Goal: Navigation & Orientation: Find specific page/section

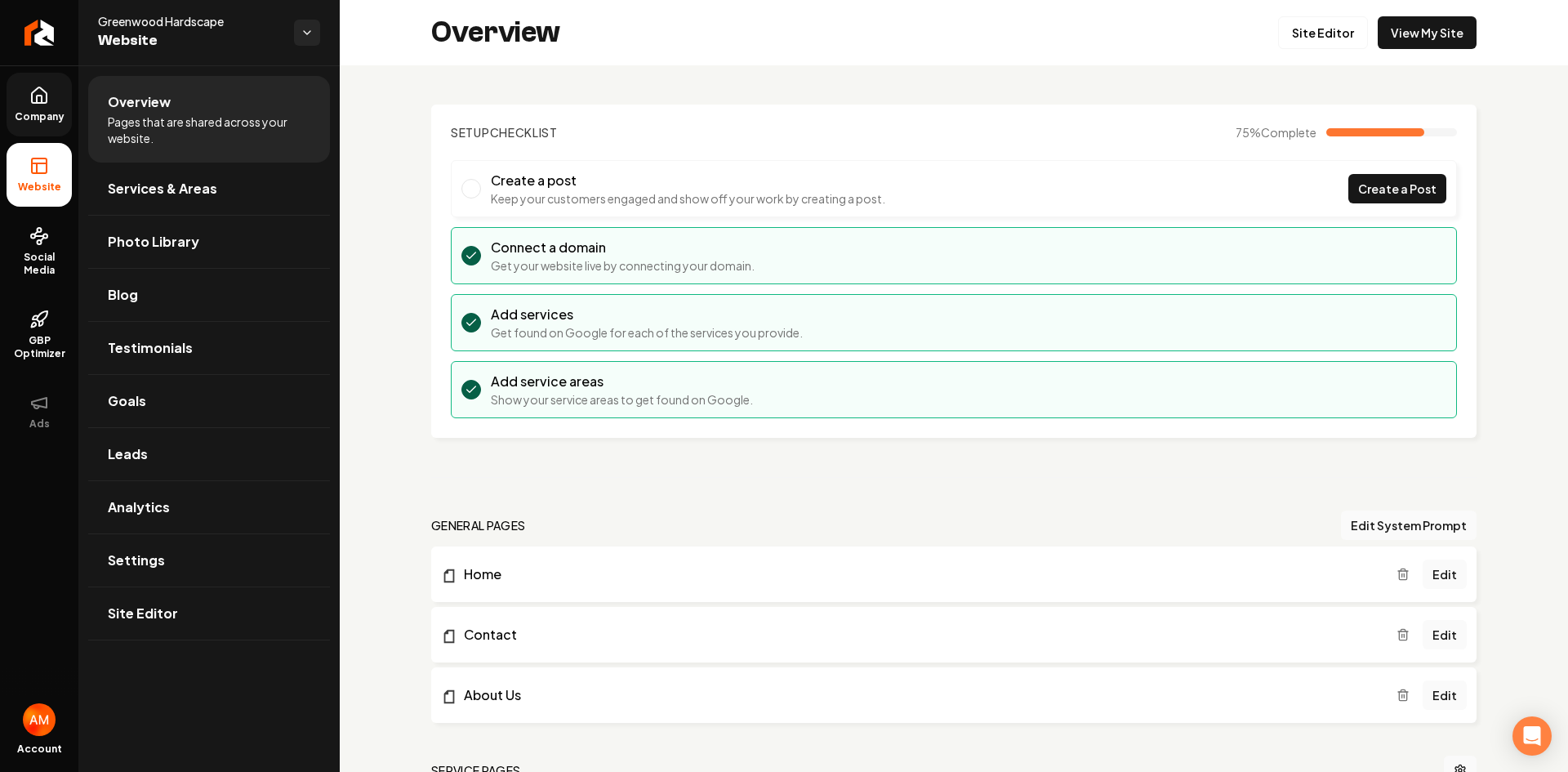
click at [44, 128] on link "Company" at bounding box center [39, 105] width 65 height 64
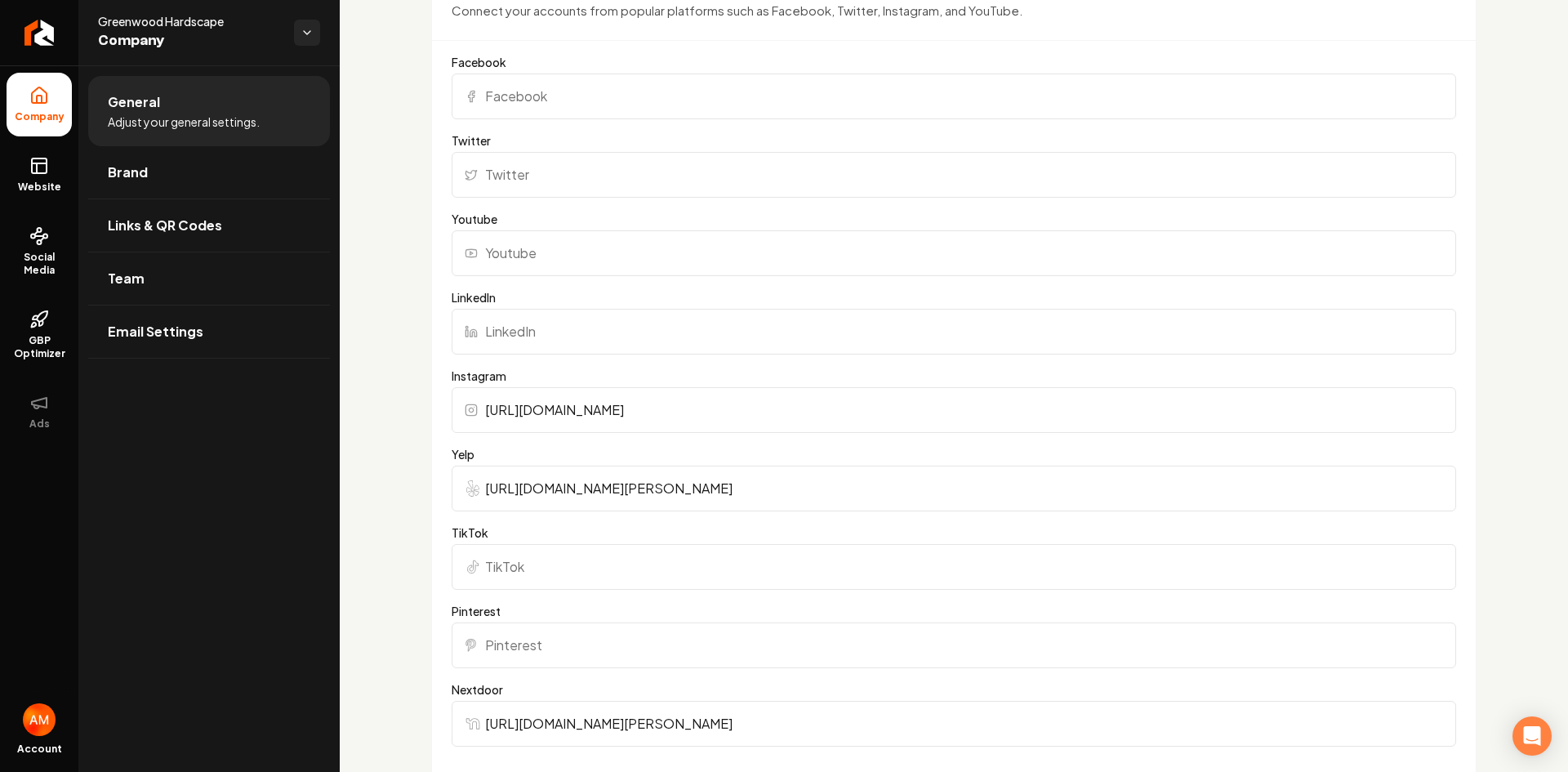
scroll to position [1743, 0]
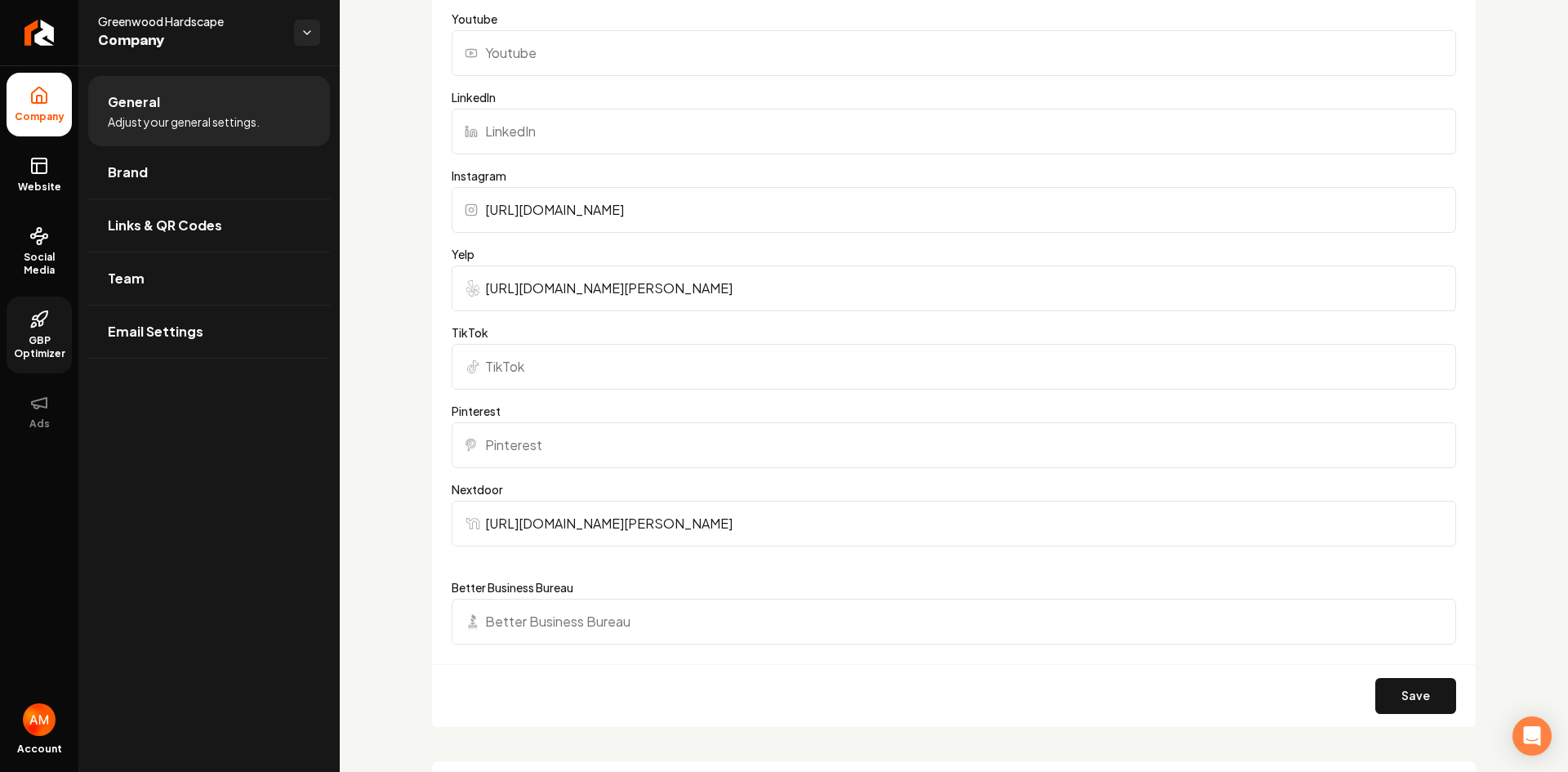
click at [47, 338] on span "GBP Optimizer" at bounding box center [39, 348] width 65 height 26
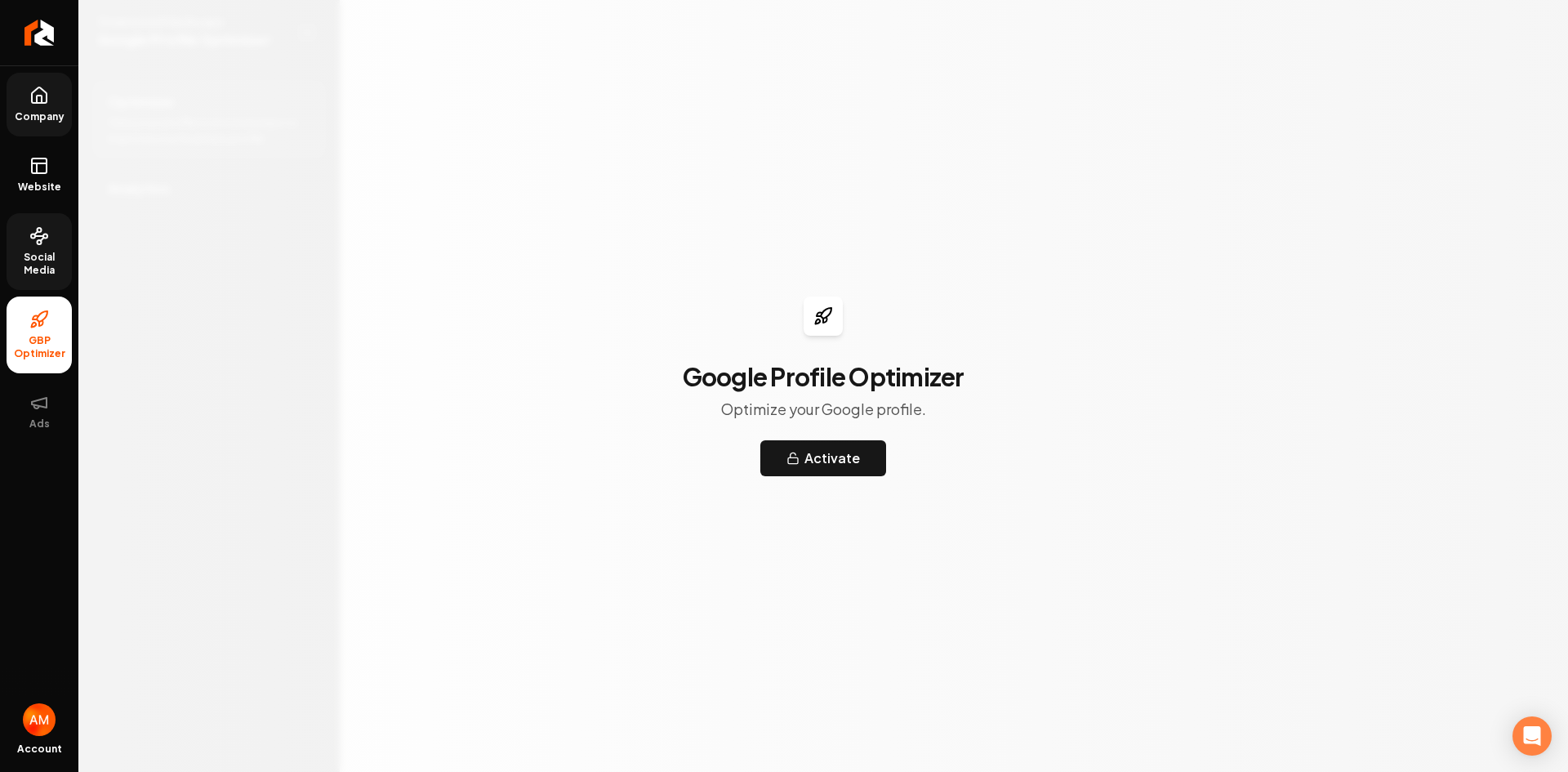
click at [44, 272] on span "Social Media" at bounding box center [39, 264] width 65 height 26
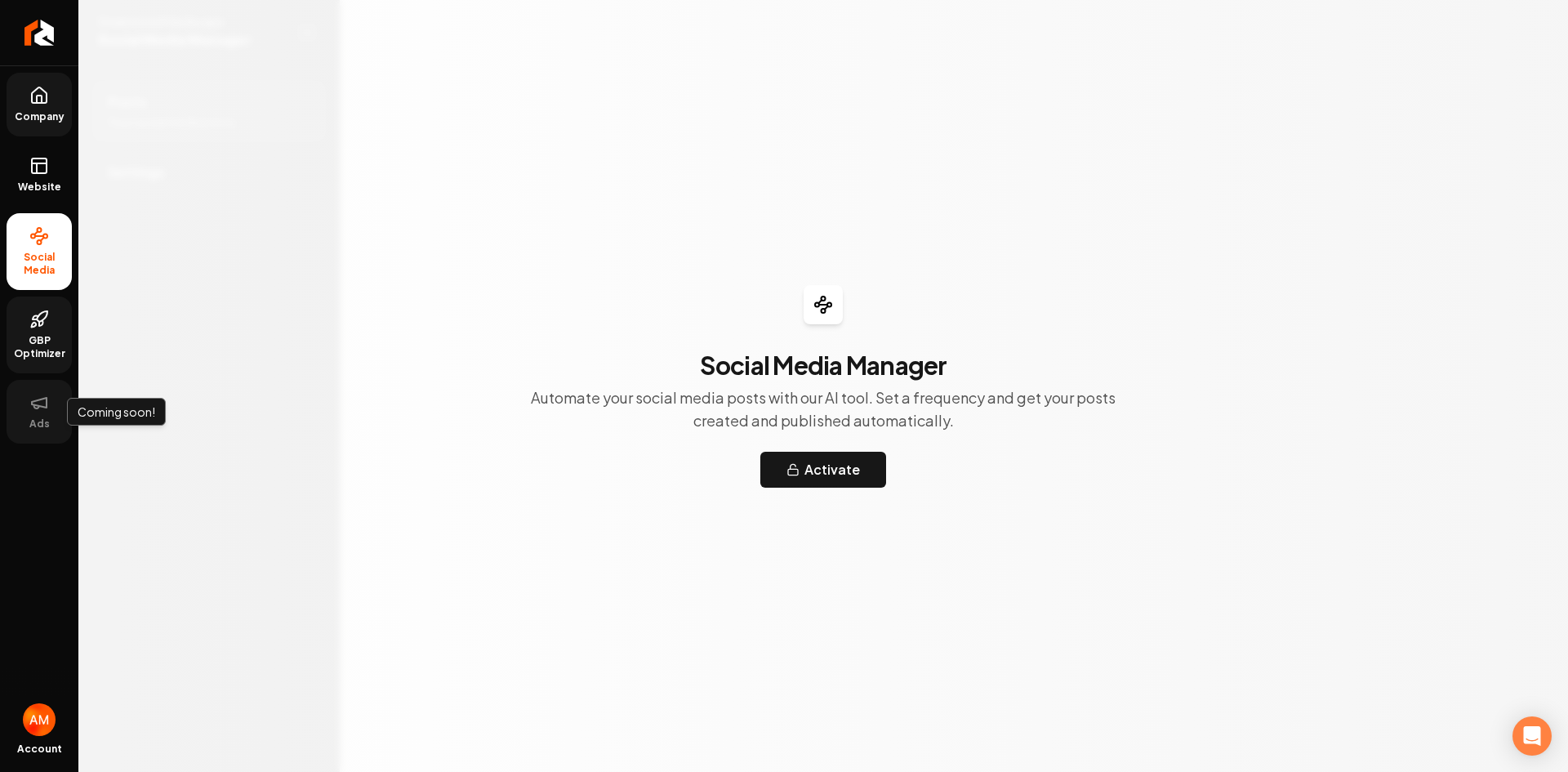
click at [56, 392] on button "Ads" at bounding box center [39, 411] width 65 height 64
click at [40, 166] on icon at bounding box center [39, 166] width 20 height 20
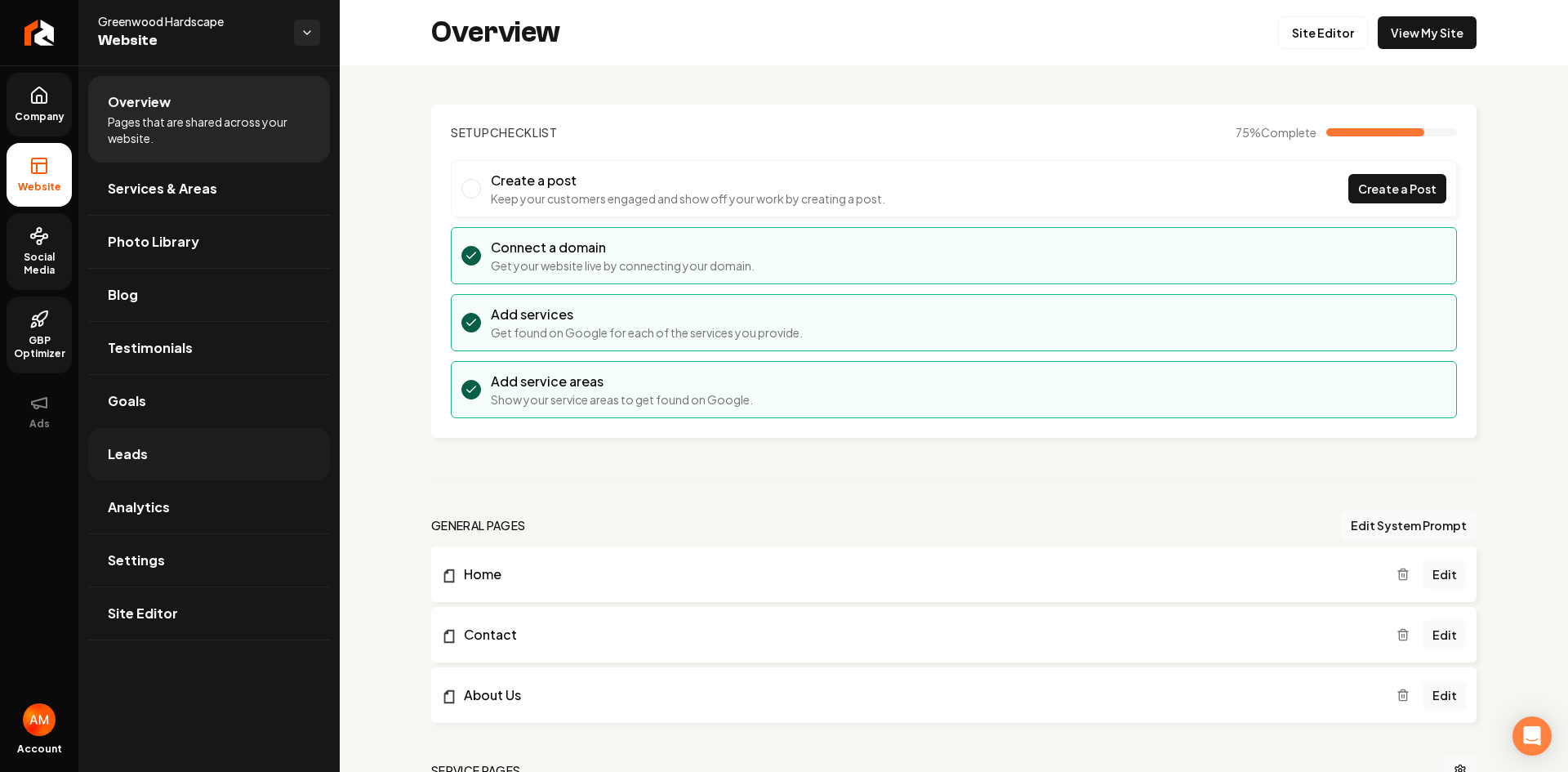
click at [248, 450] on link "Leads" at bounding box center [209, 454] width 242 height 52
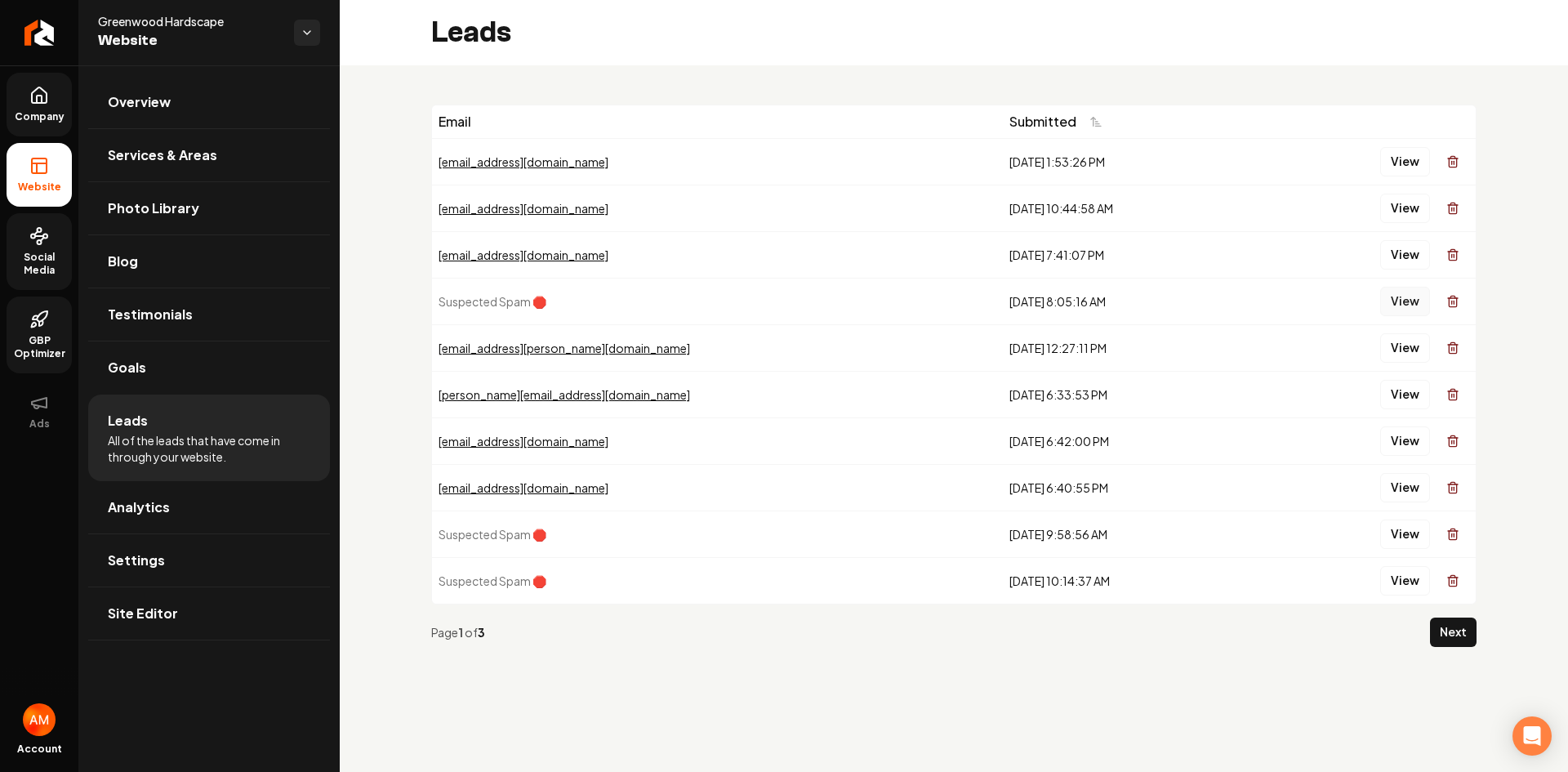
click at [1382, 302] on button "View" at bounding box center [1404, 301] width 50 height 29
click at [1424, 537] on button "View" at bounding box center [1404, 533] width 50 height 29
click at [1426, 577] on button "View" at bounding box center [1404, 580] width 50 height 29
click at [1420, 400] on button "View" at bounding box center [1404, 393] width 50 height 29
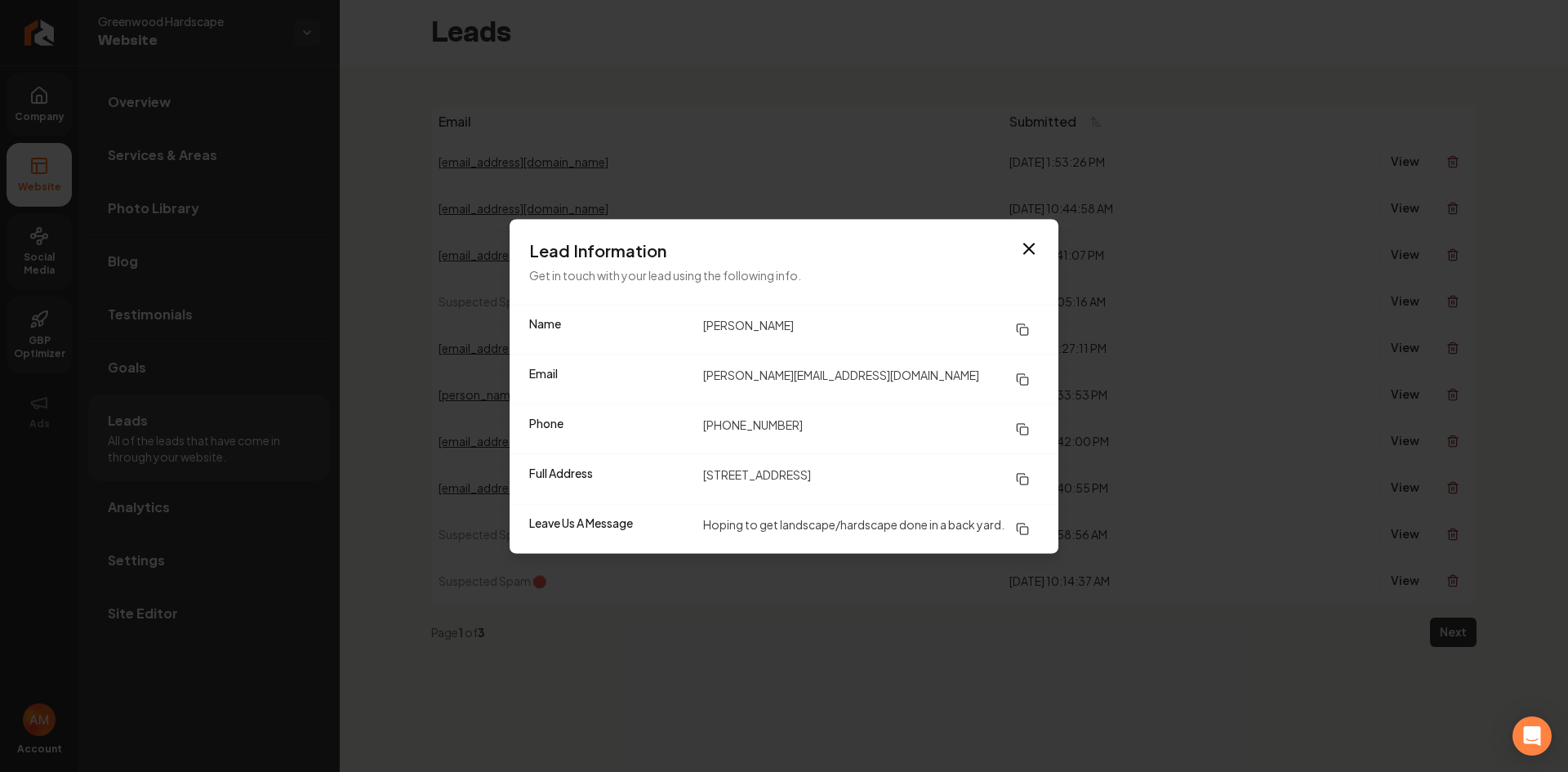
click at [1031, 365] on button at bounding box center [1022, 379] width 33 height 29
